Goal: Information Seeking & Learning: Learn about a topic

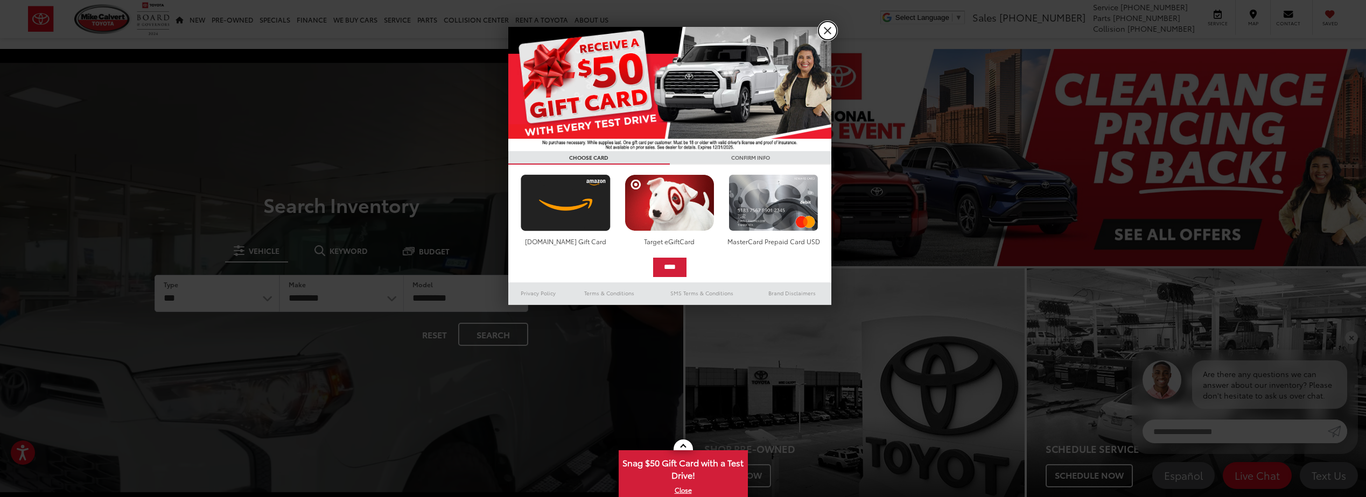
click at [822, 32] on link "X" at bounding box center [827, 31] width 18 height 18
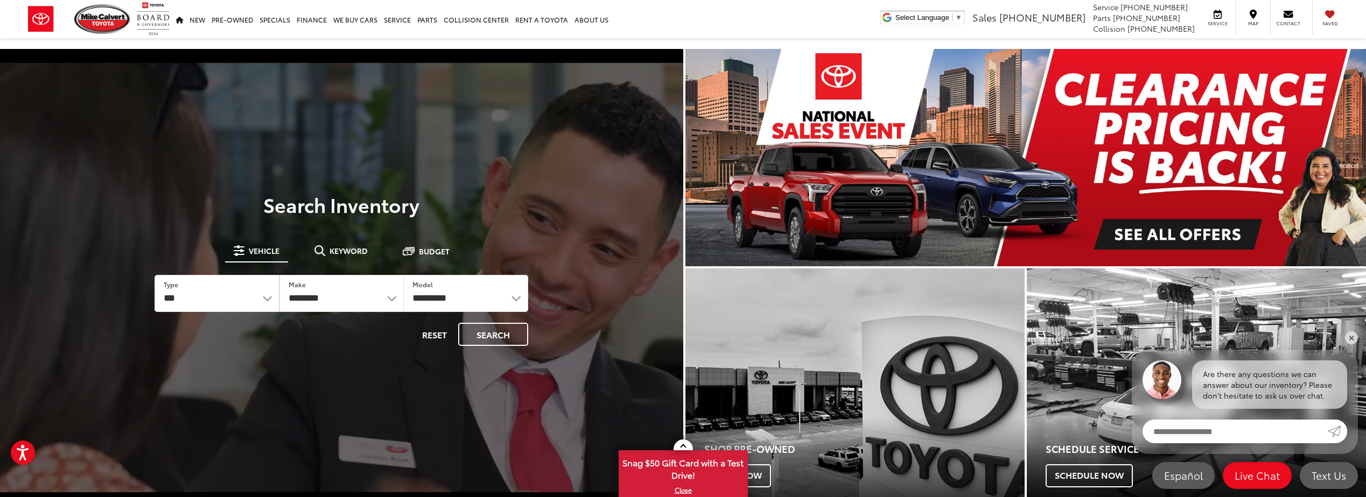
click at [1177, 138] on img "carousel slide number 1 of 1" at bounding box center [1025, 157] width 681 height 217
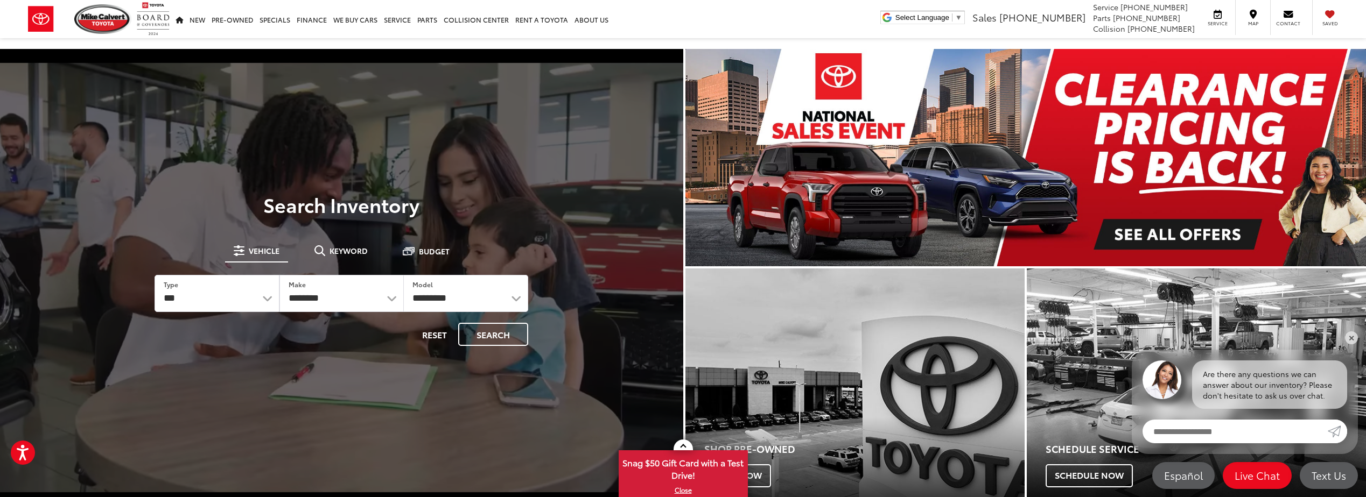
click at [814, 164] on img "carousel slide number 1 of 1" at bounding box center [1025, 157] width 681 height 217
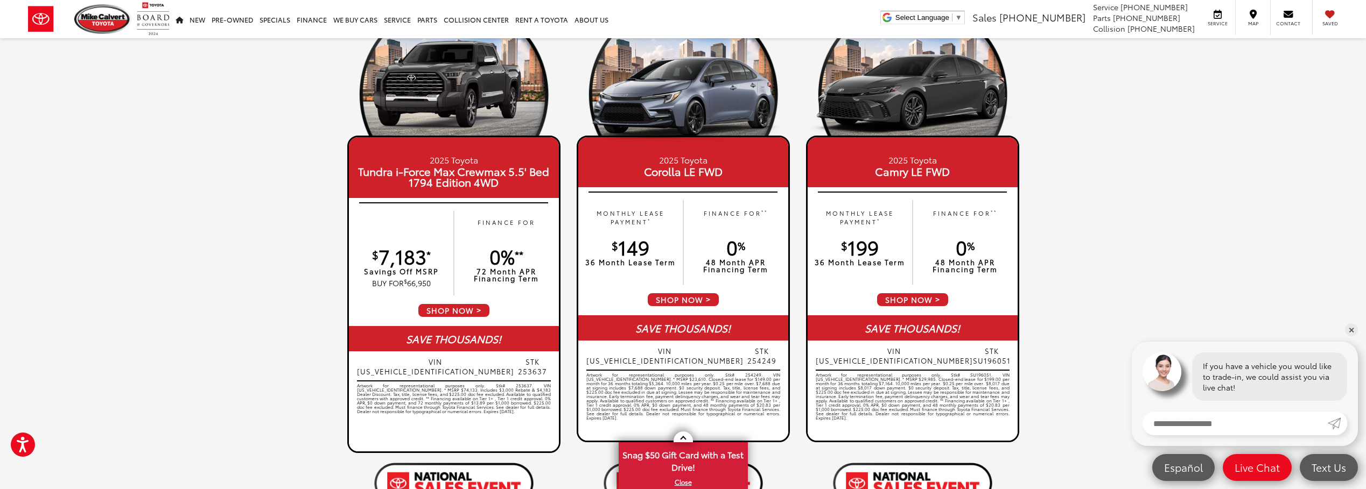
scroll to position [54, 0]
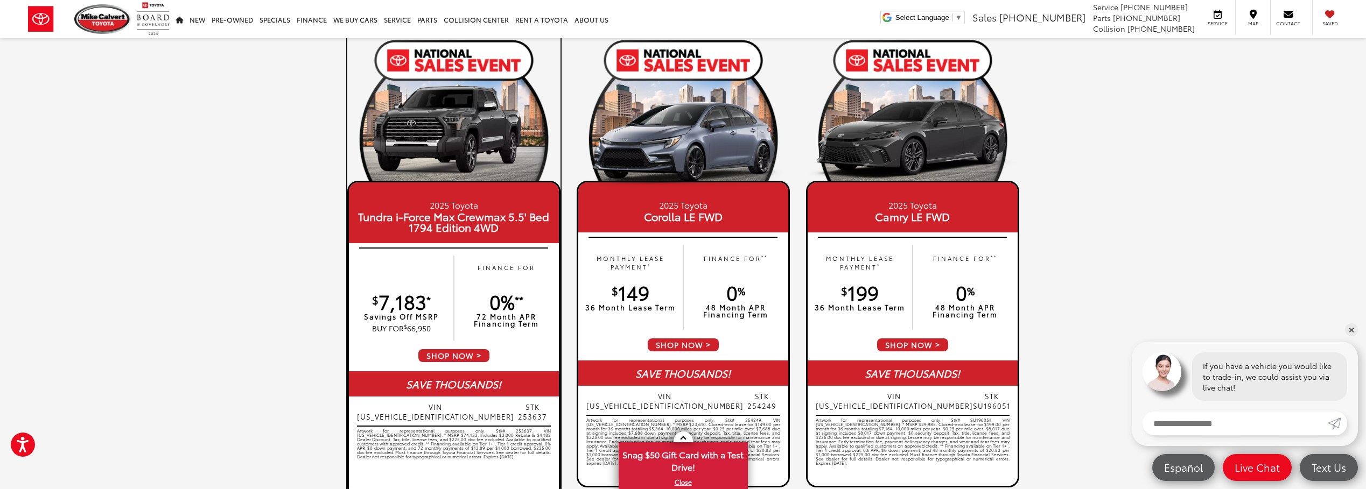
click at [449, 145] on img at bounding box center [453, 134] width 213 height 107
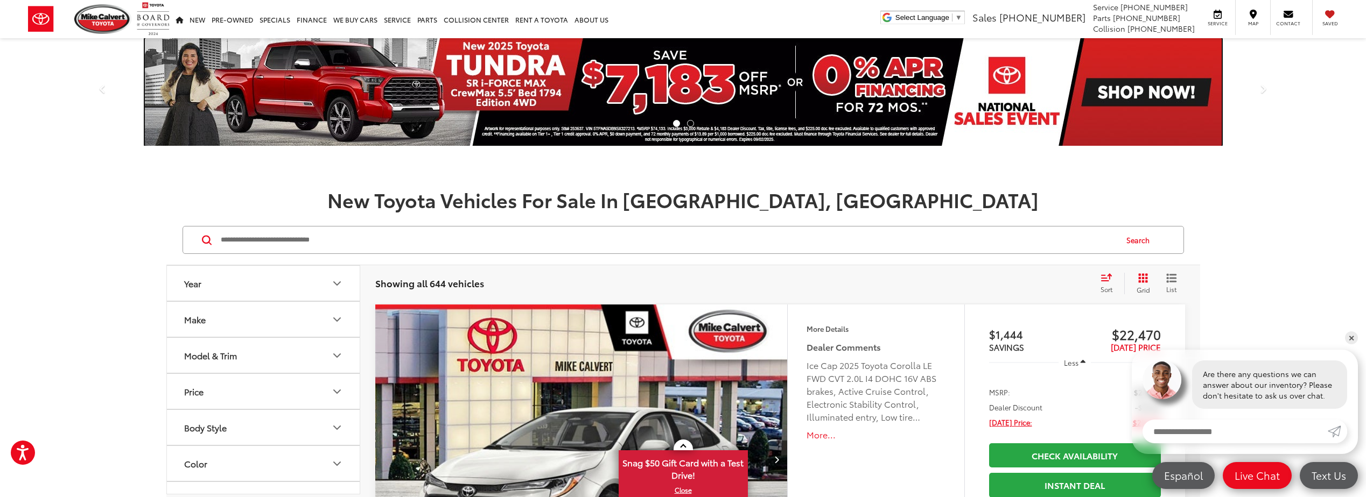
click at [519, 62] on img at bounding box center [683, 92] width 1077 height 108
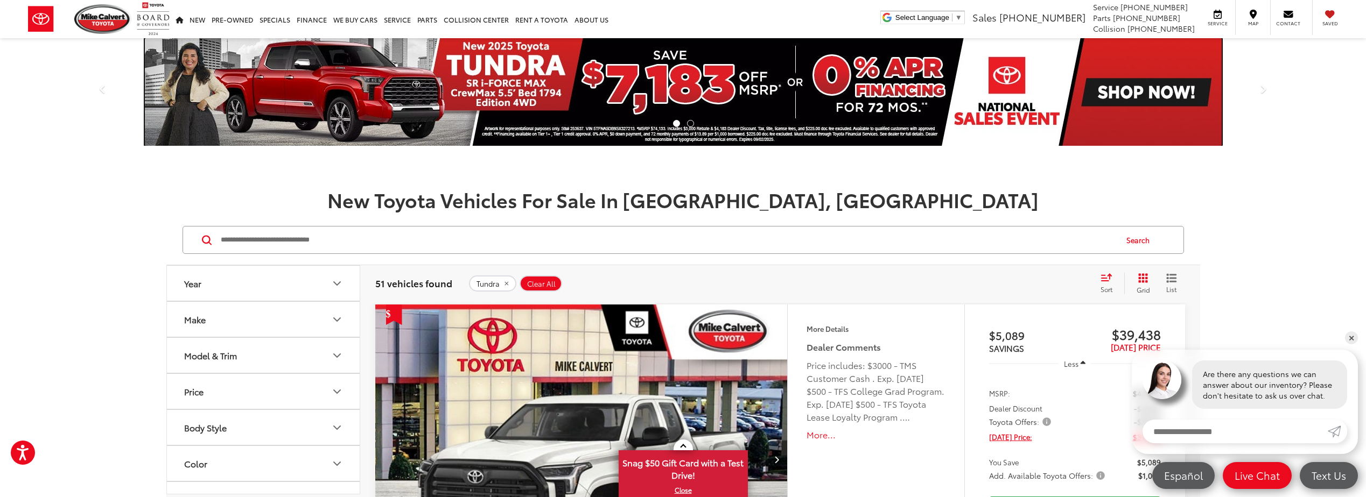
click at [883, 73] on img at bounding box center [683, 92] width 1077 height 108
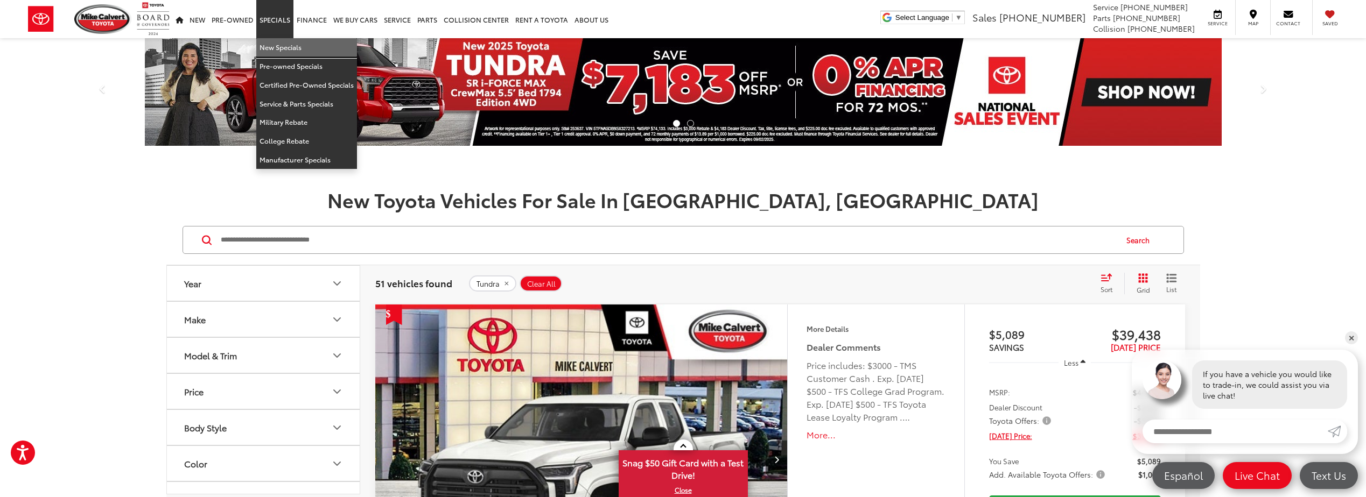
click at [278, 44] on link "New Specials" at bounding box center [306, 47] width 101 height 19
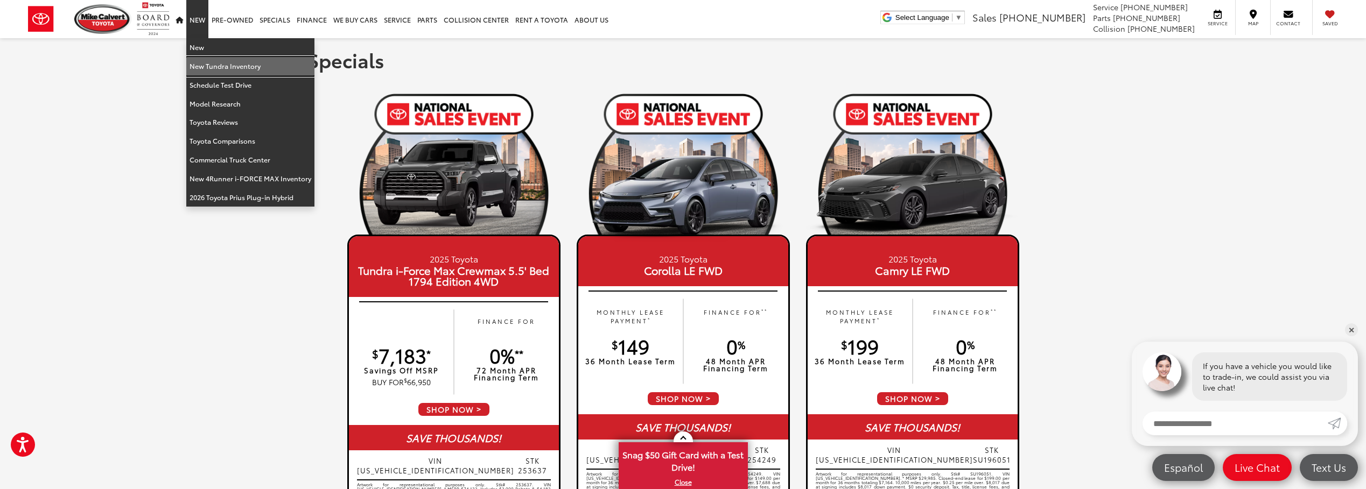
click at [200, 65] on link "New Tundra Inventory" at bounding box center [250, 66] width 128 height 19
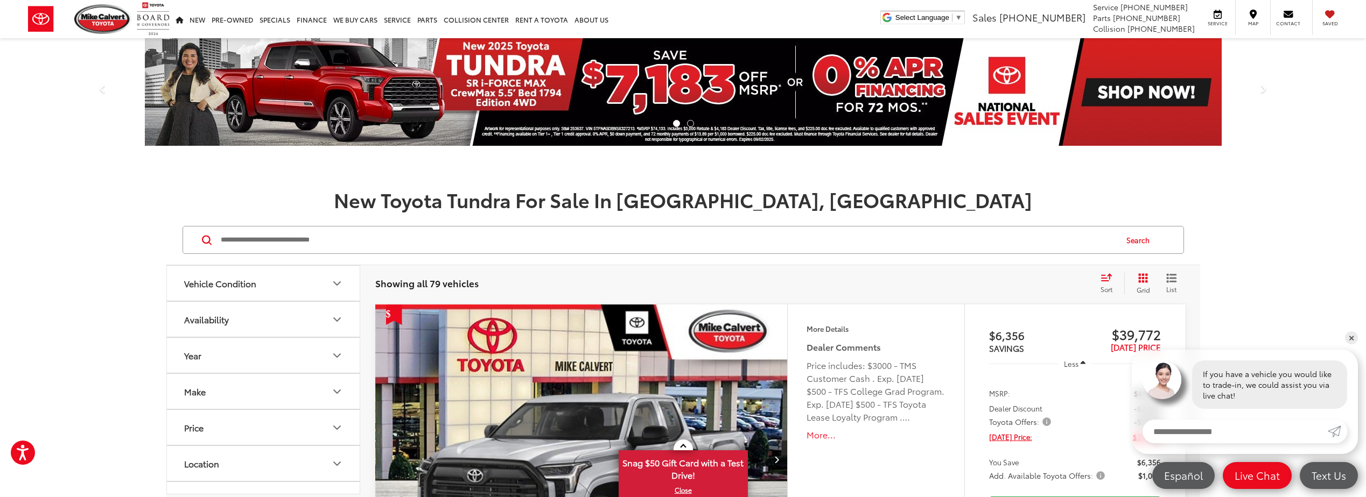
click at [346, 354] on button "Year" at bounding box center [264, 355] width 194 height 35
click at [216, 380] on input "****" at bounding box center [219, 383] width 68 height 21
type input "****"
click at [1135, 238] on button "Search" at bounding box center [1140, 240] width 49 height 27
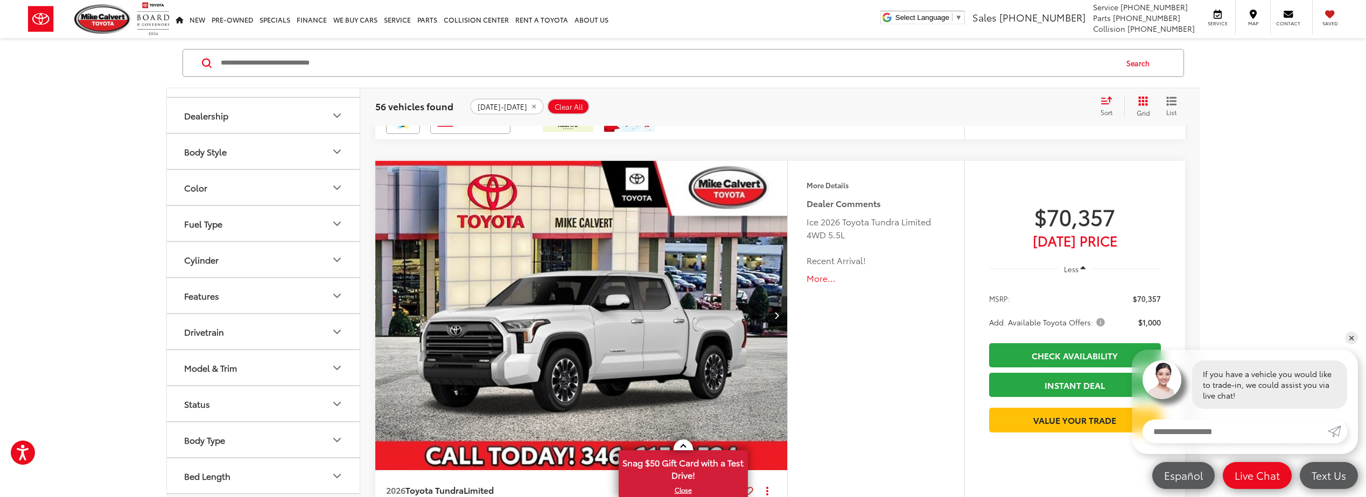
scroll to position [2853, 0]
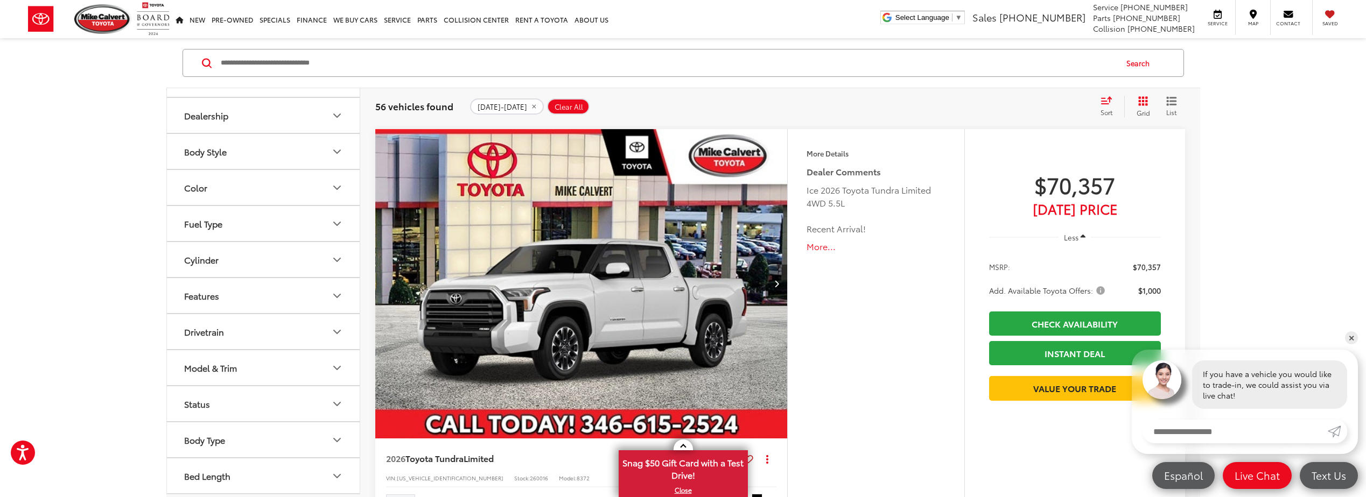
click at [826, 247] on button "More..." at bounding box center [875, 247] width 138 height 12
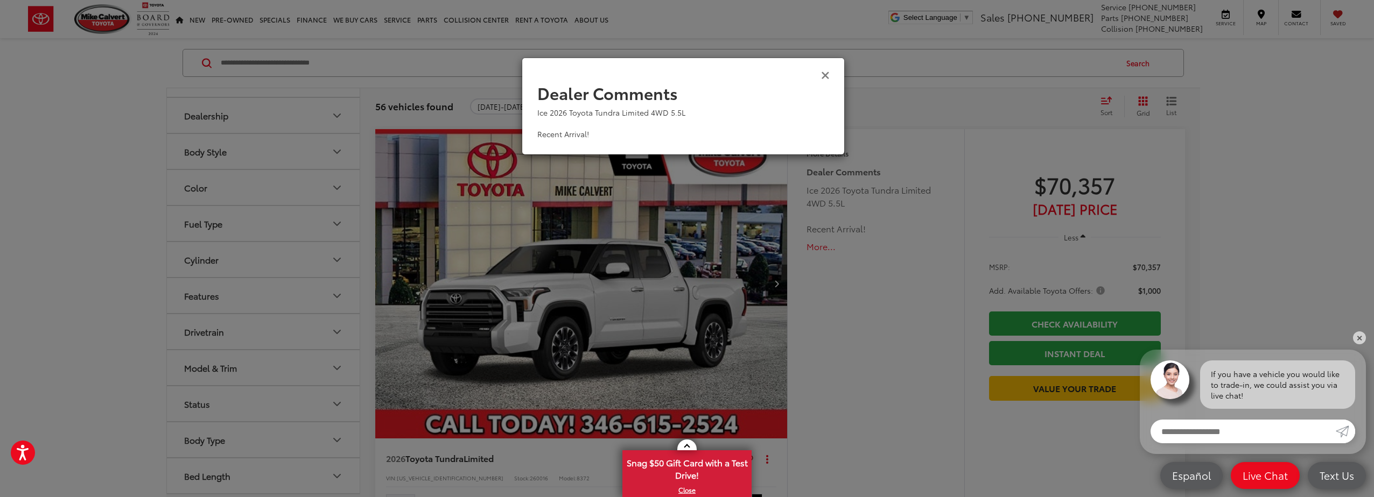
click at [828, 72] on icon "Close" at bounding box center [825, 74] width 9 height 11
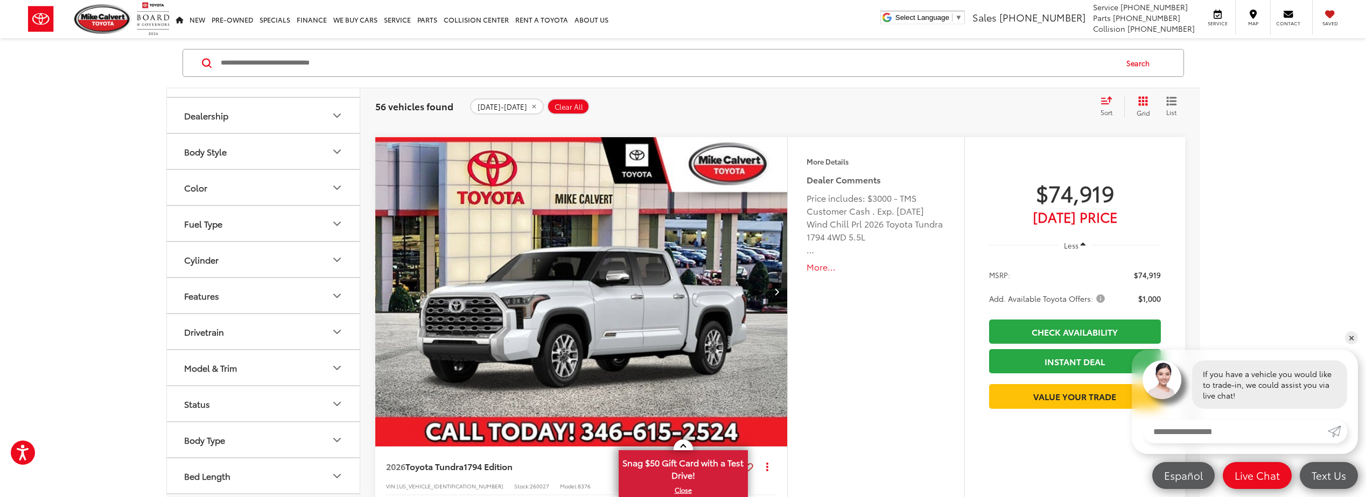
scroll to position [3715, 0]
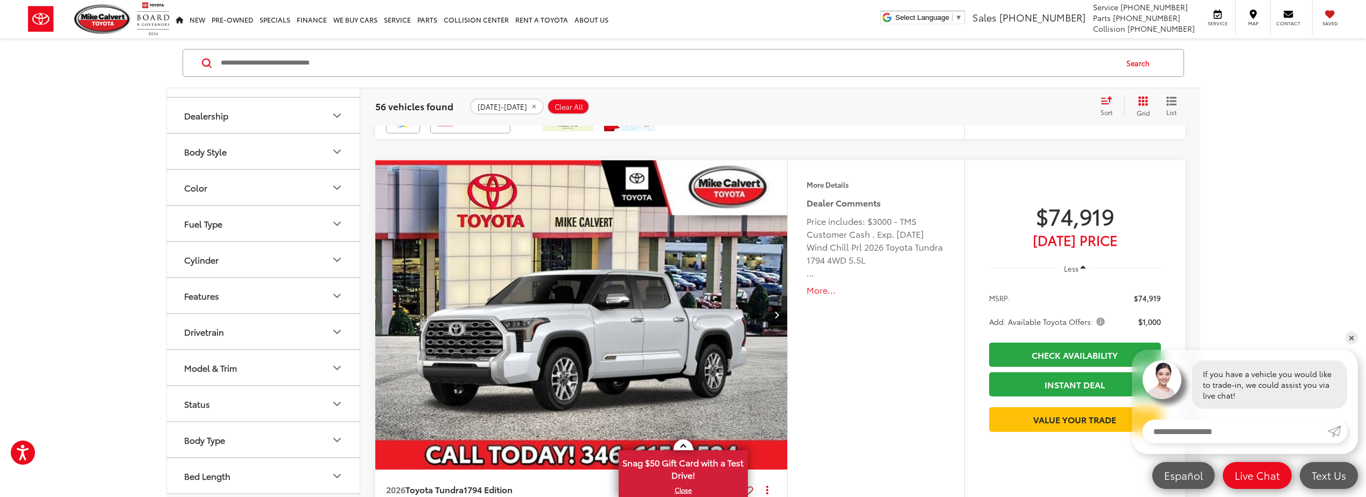
click at [817, 289] on button "More..." at bounding box center [875, 290] width 138 height 12
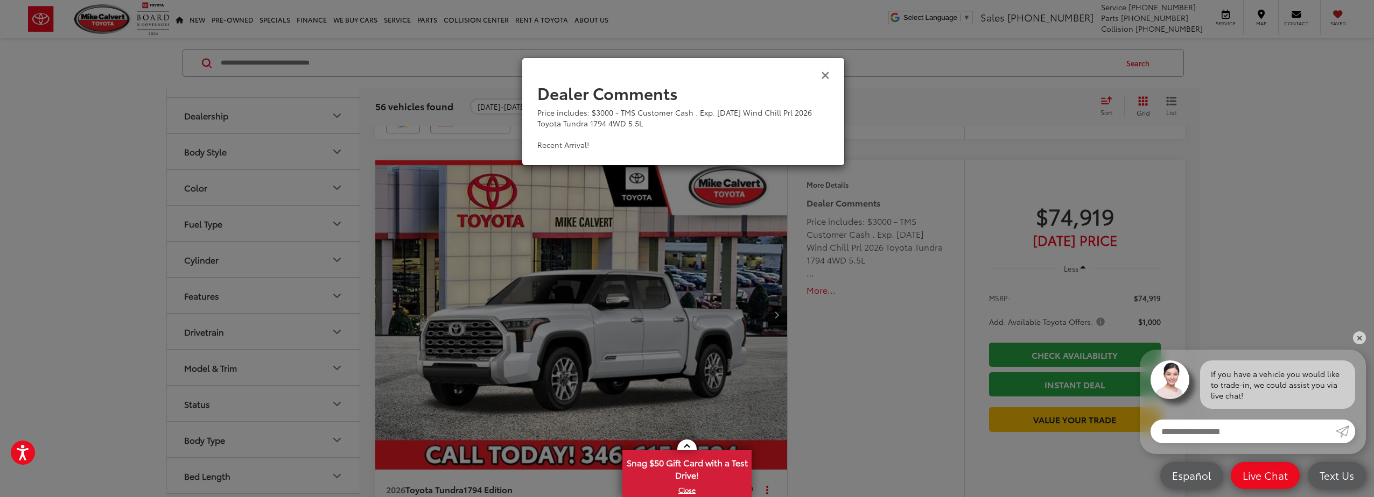
click at [824, 74] on icon "Close" at bounding box center [825, 74] width 9 height 11
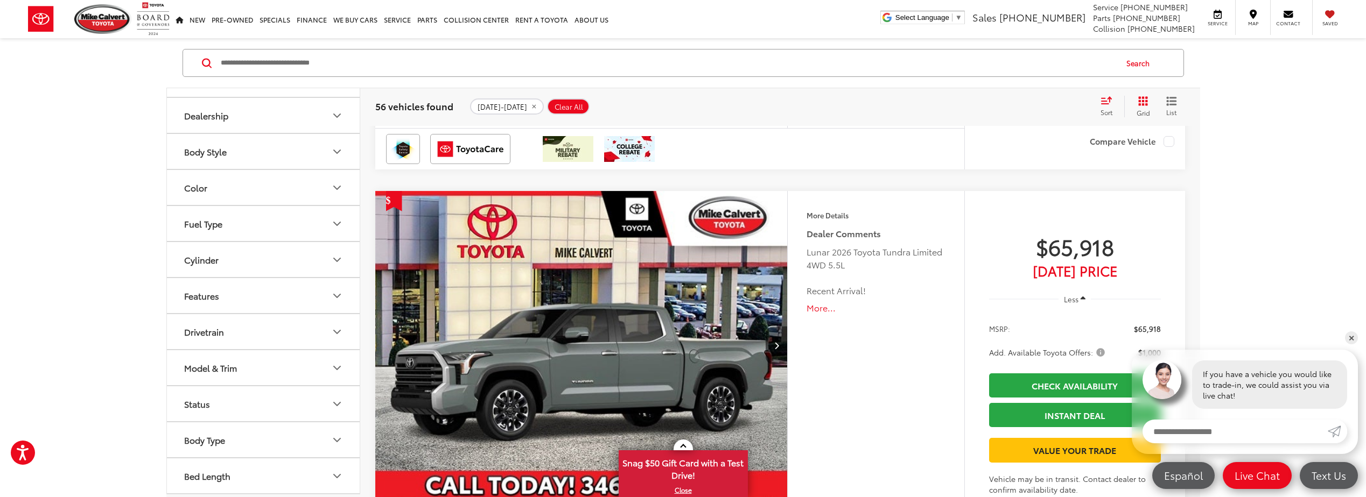
scroll to position [4576, 0]
click at [608, 299] on img "2026 Toyota Tundra Limited 0" at bounding box center [582, 347] width 414 height 311
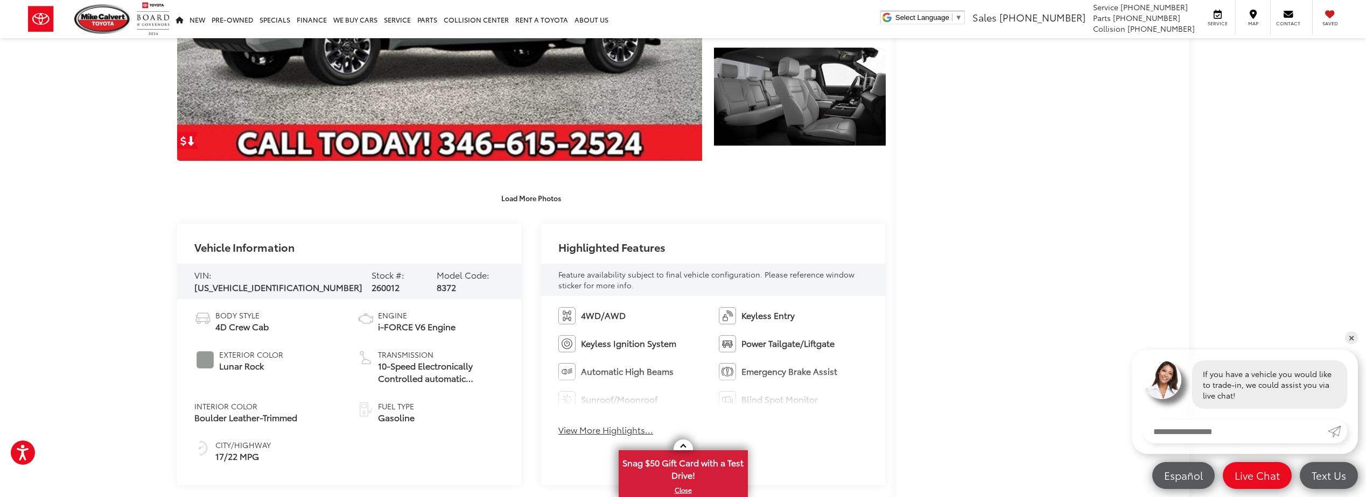
scroll to position [323, 0]
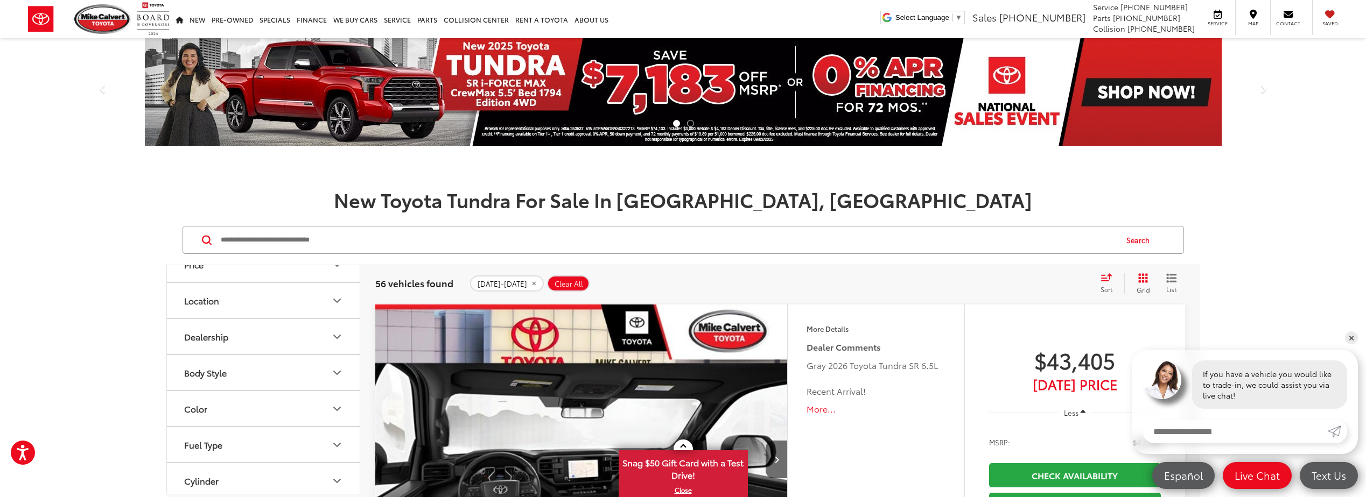
scroll to position [162, 0]
click at [323, 410] on button "Color" at bounding box center [264, 410] width 194 height 35
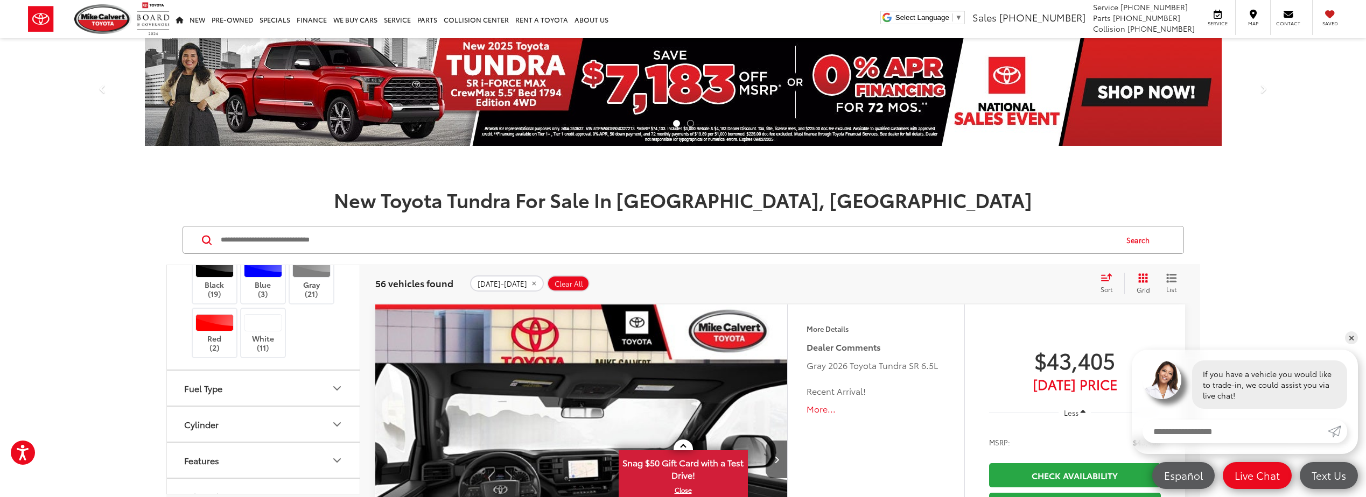
scroll to position [323, 0]
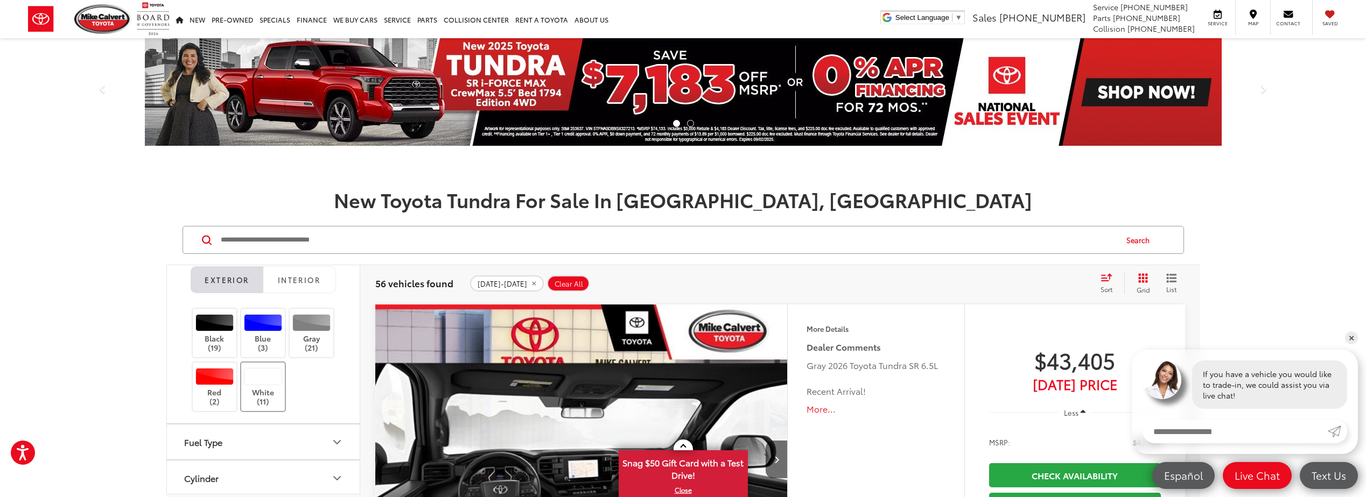
click at [272, 376] on div at bounding box center [263, 376] width 38 height 17
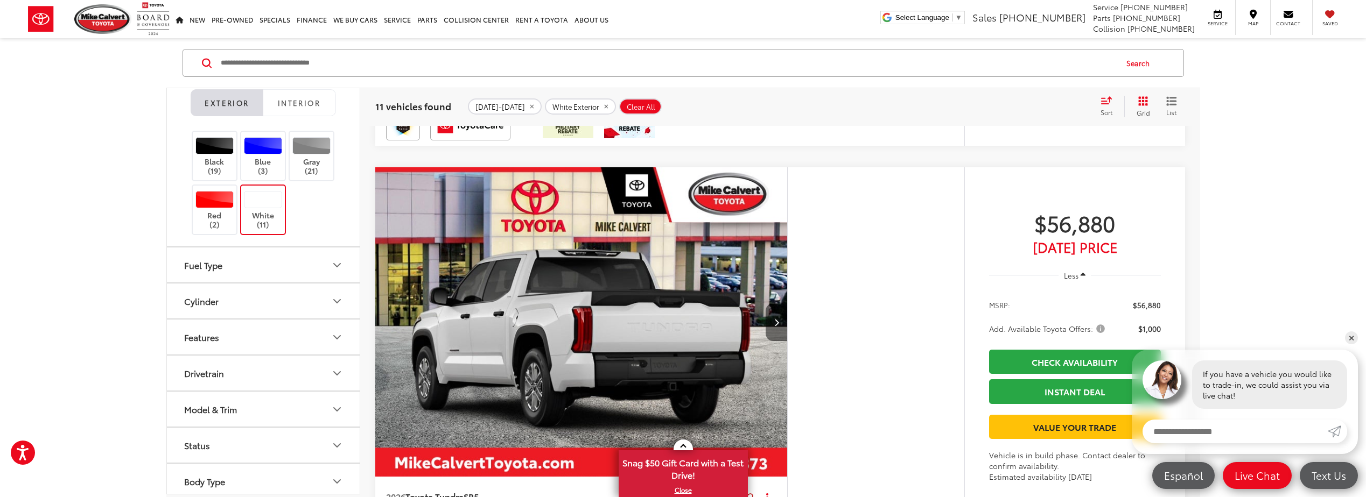
scroll to position [2423, 0]
